Goal: Information Seeking & Learning: Understand process/instructions

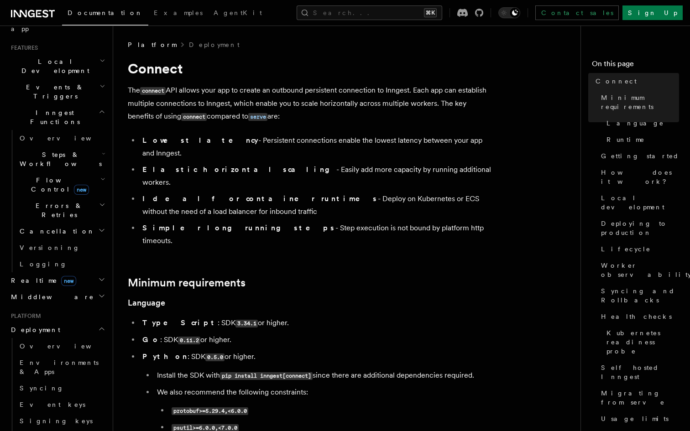
scroll to position [188, 0]
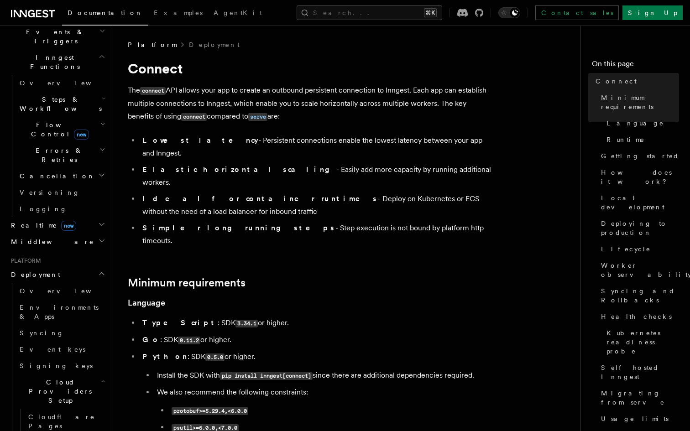
scroll to position [248, 0]
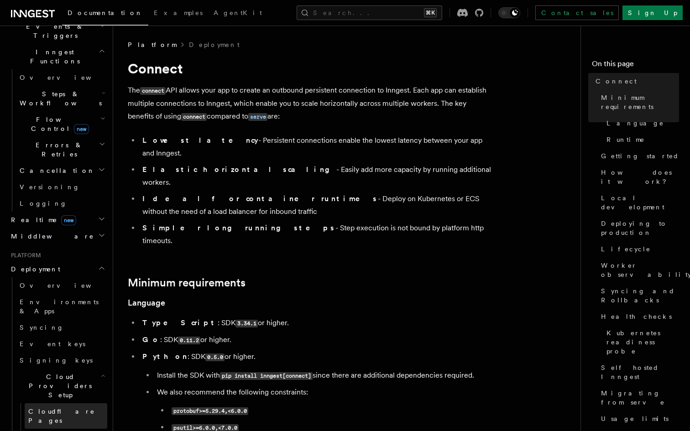
click at [77, 408] on span "Cloudflare Pages" at bounding box center [61, 416] width 67 height 16
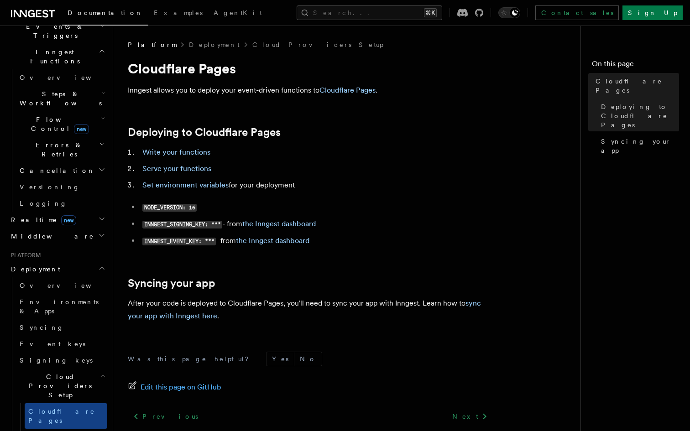
click at [52, 372] on span "Cloud Providers Setup" at bounding box center [58, 385] width 85 height 27
click at [47, 372] on span "Cloud Providers Setup" at bounding box center [58, 385] width 85 height 27
click at [56, 261] on h2 "Deployment" at bounding box center [57, 269] width 100 height 16
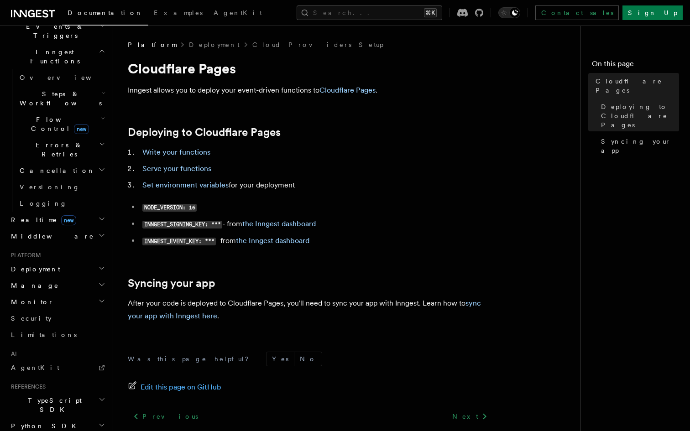
click at [52, 261] on h2 "Deployment" at bounding box center [57, 269] width 100 height 16
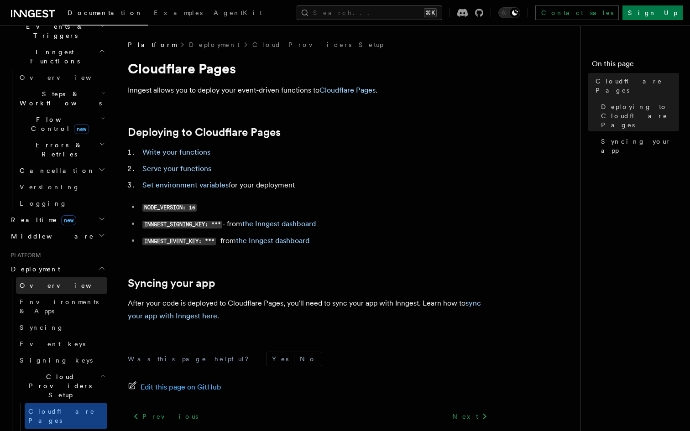
click at [47, 282] on span "Overview" at bounding box center [67, 285] width 94 height 7
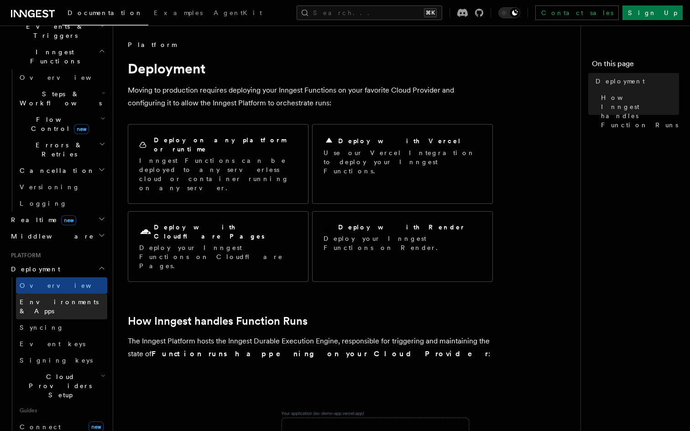
click at [48, 298] on span "Environments & Apps" at bounding box center [59, 306] width 79 height 16
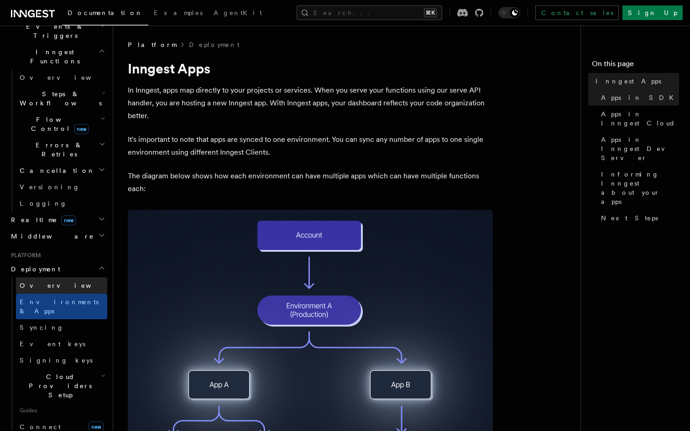
click at [52, 277] on link "Overview" at bounding box center [61, 285] width 91 height 16
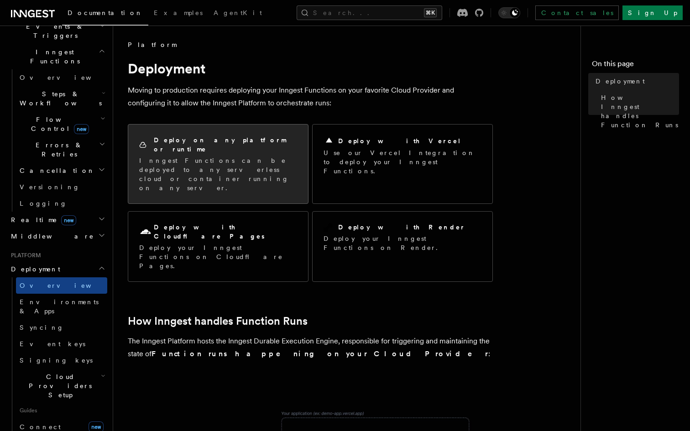
click at [163, 156] on p "Inngest Functions can be deployed to any serverless cloud or container running …" at bounding box center [218, 174] width 158 height 37
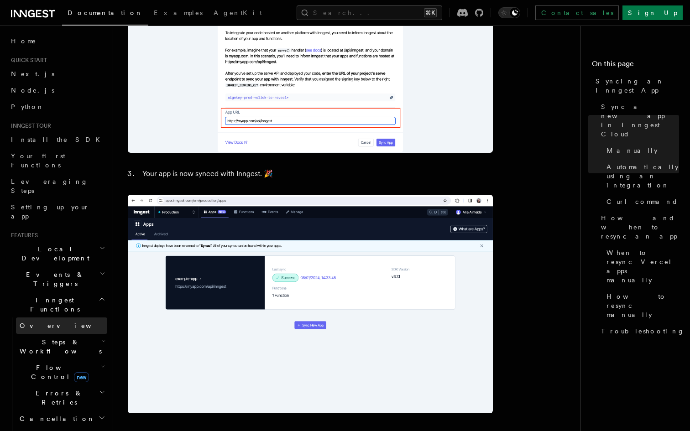
scroll to position [767, 0]
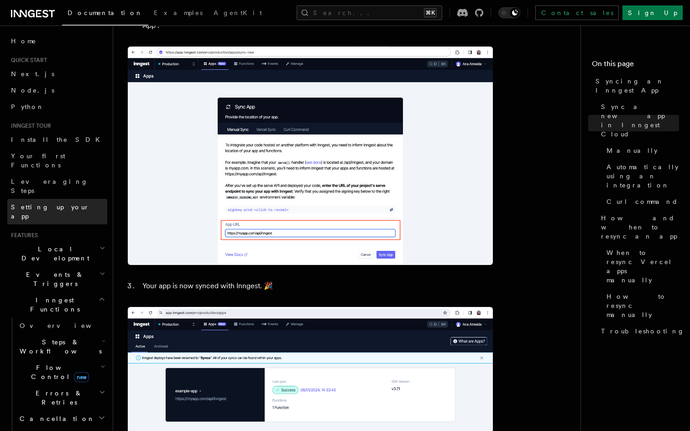
click at [58, 203] on span "Setting up your app" at bounding box center [50, 211] width 78 height 16
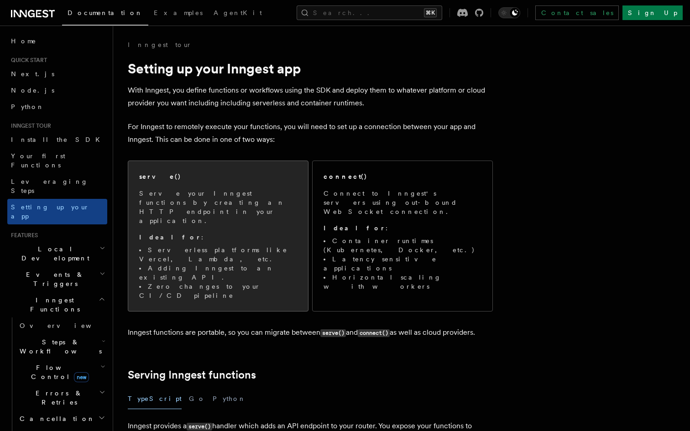
click at [180, 188] on div "serve() Serve your Inngest functions by creating an HTTP endpoint in your appli…" at bounding box center [218, 236] width 158 height 128
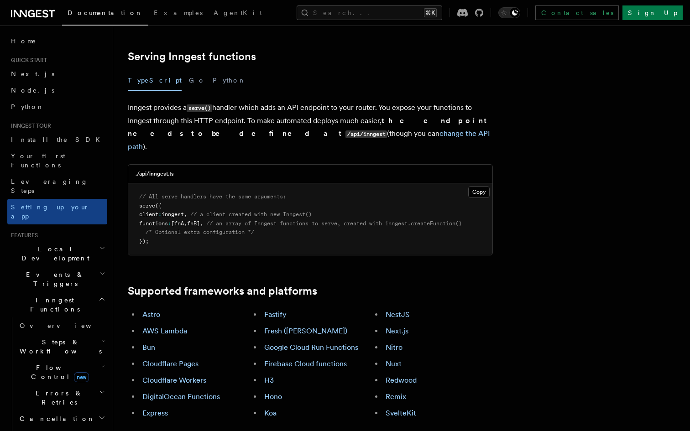
scroll to position [320, 0]
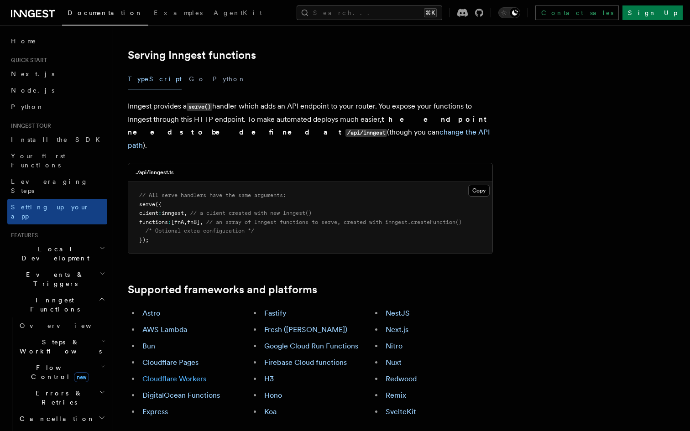
click at [187, 375] on link "Cloudflare Workers" at bounding box center [174, 379] width 64 height 9
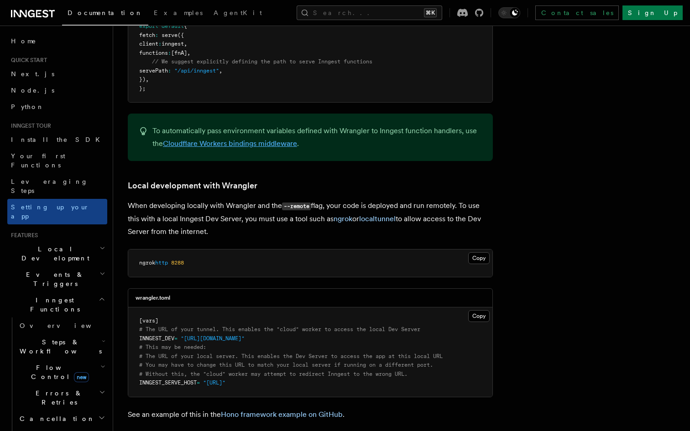
scroll to position [1756, 0]
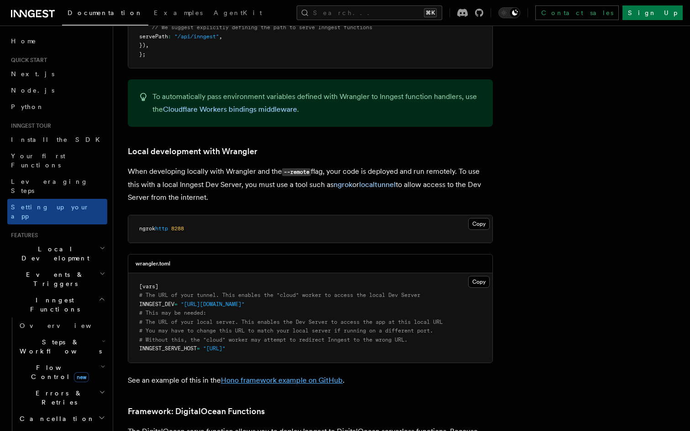
click at [261, 376] on link "Hono framework example on GitHub" at bounding box center [282, 380] width 122 height 9
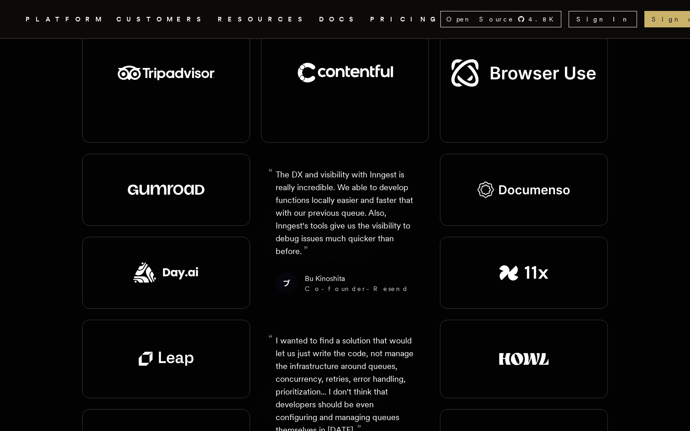
scroll to position [1155, 0]
